Goal: Complete application form

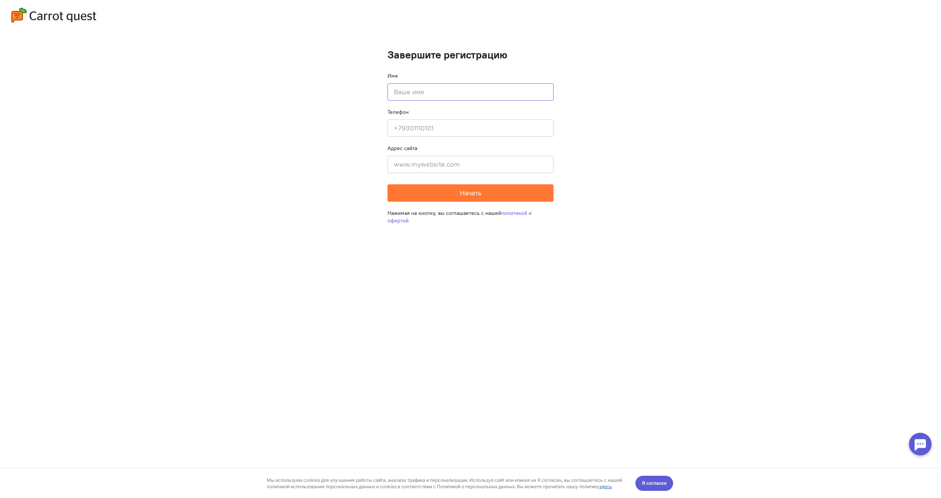
click at [425, 88] on input at bounding box center [471, 91] width 166 height 17
type input "Джамиль"
type input "7"
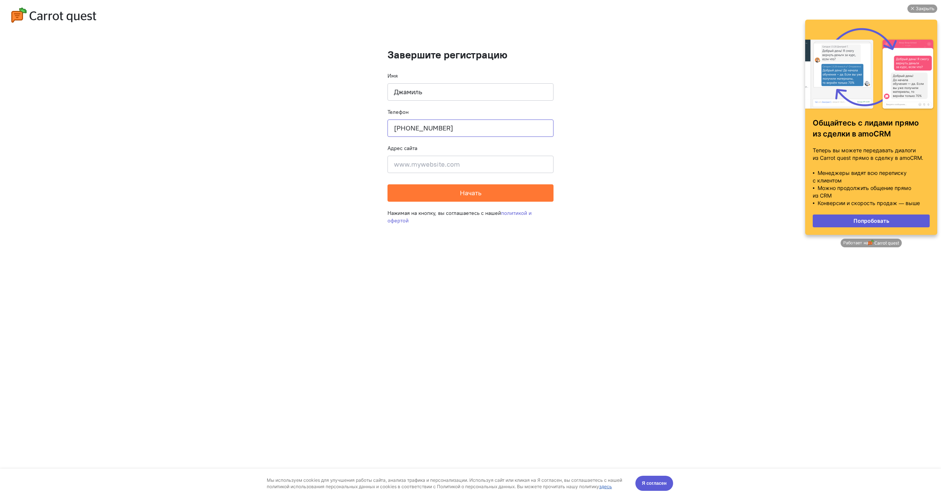
type input "[PHONE_NUMBER]"
type input "д"
type input "[DOMAIN_NAME]"
click at [473, 193] on span "Начать" at bounding box center [471, 193] width 22 height 9
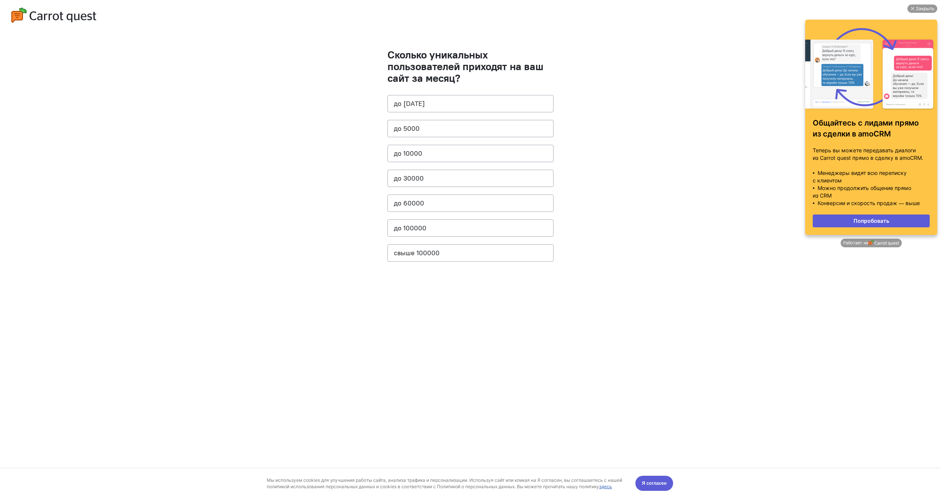
click at [733, 194] on cq-questions "Сколько уникальных пользователей приходят на ваш сайт за месяц? до [DATE] до 50…" at bounding box center [470, 249] width 941 height 498
click at [914, 8] on div "Закрыть" at bounding box center [922, 9] width 30 height 8
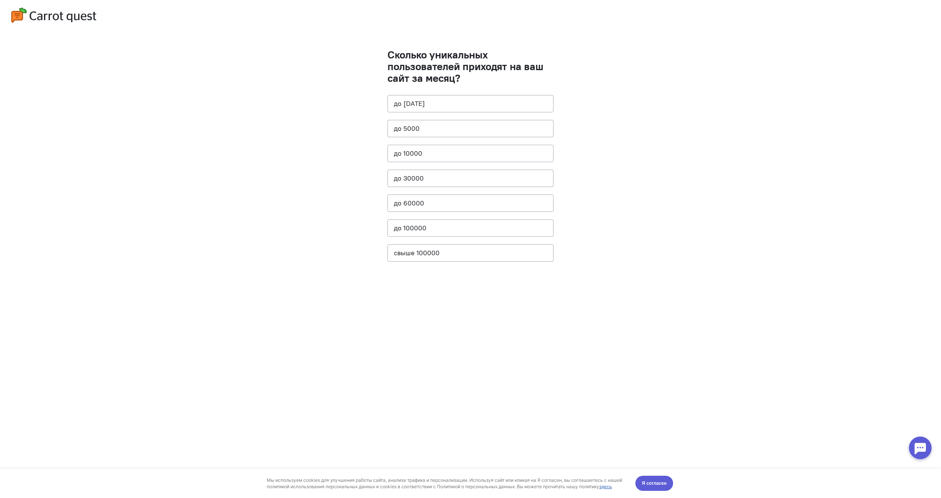
click at [915, 443] on div at bounding box center [920, 448] width 23 height 23
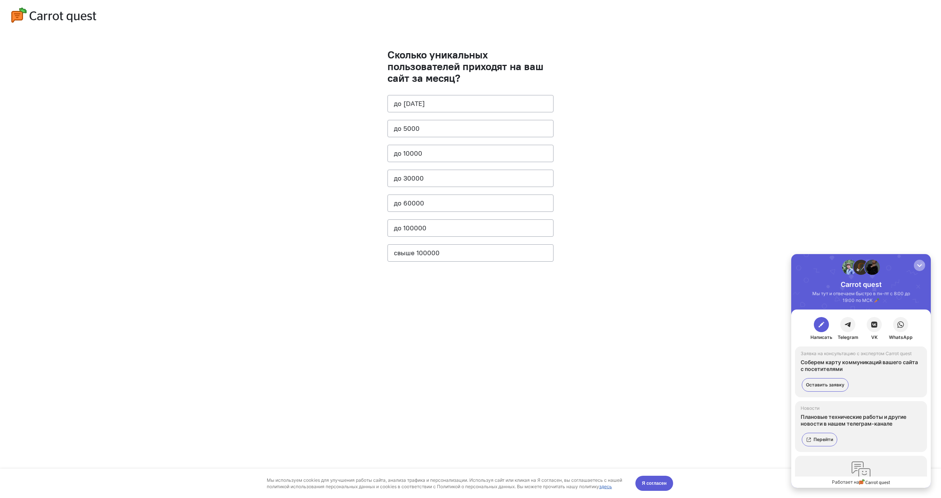
click at [917, 266] on div "button" at bounding box center [920, 266] width 8 height 8
